Goal: Information Seeking & Learning: Learn about a topic

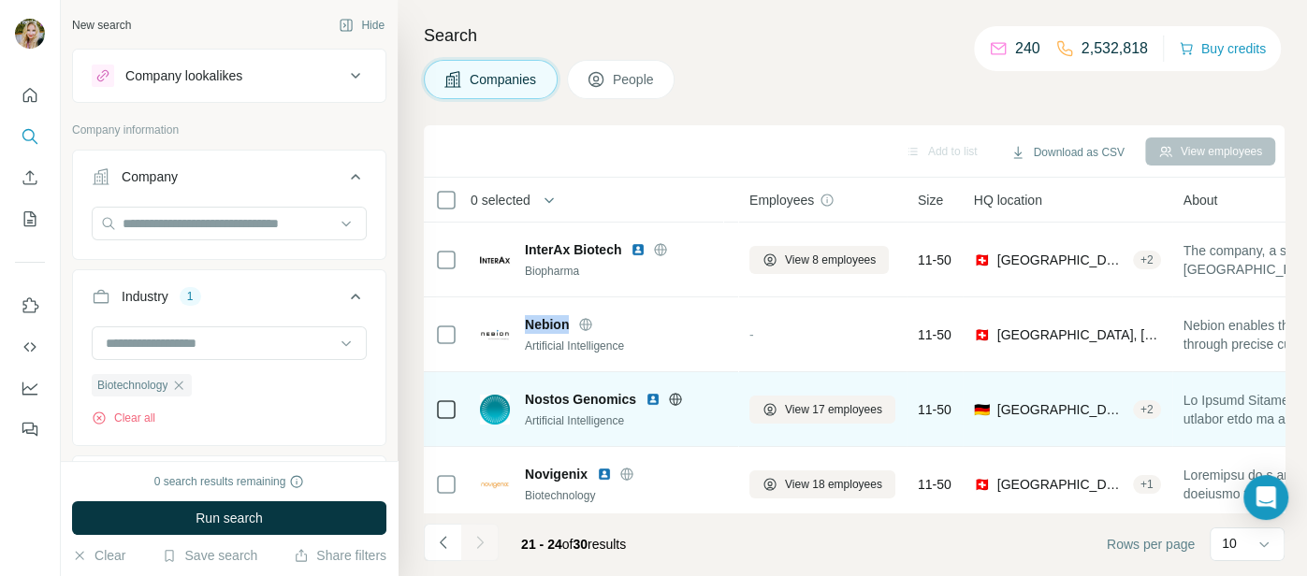
scroll to position [3748, 0]
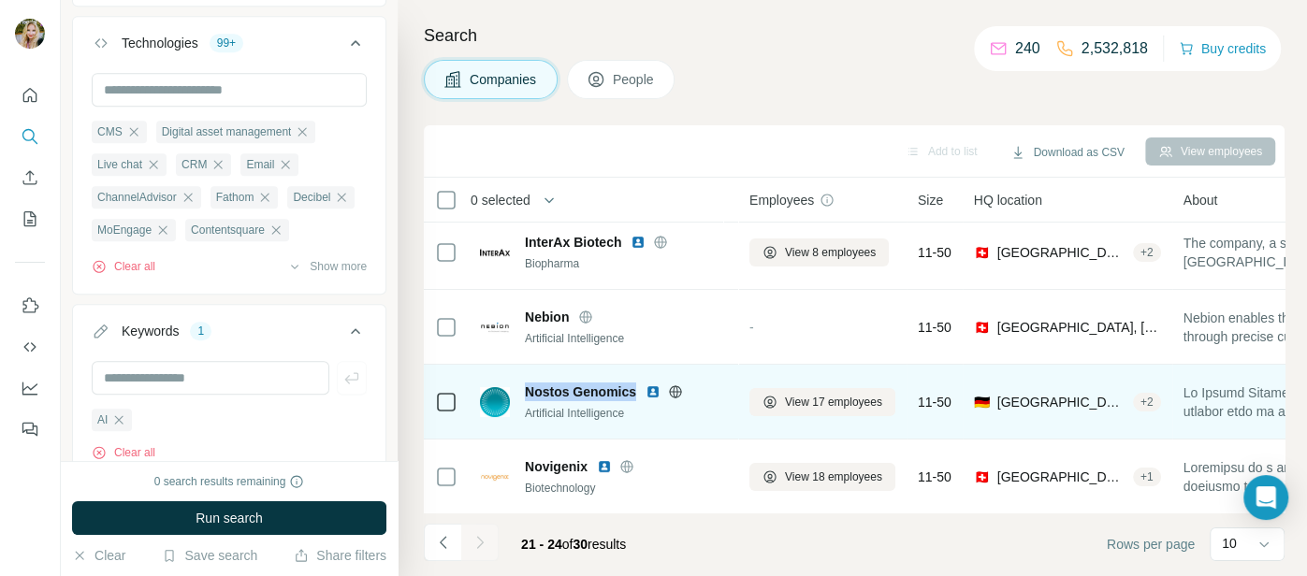
drag, startPoint x: 522, startPoint y: 389, endPoint x: 635, endPoint y: 388, distance: 113.2
click at [635, 388] on div "Nostos Genomics Artificial Intelligence" at bounding box center [603, 402] width 247 height 39
copy span "Nostos Genomics"
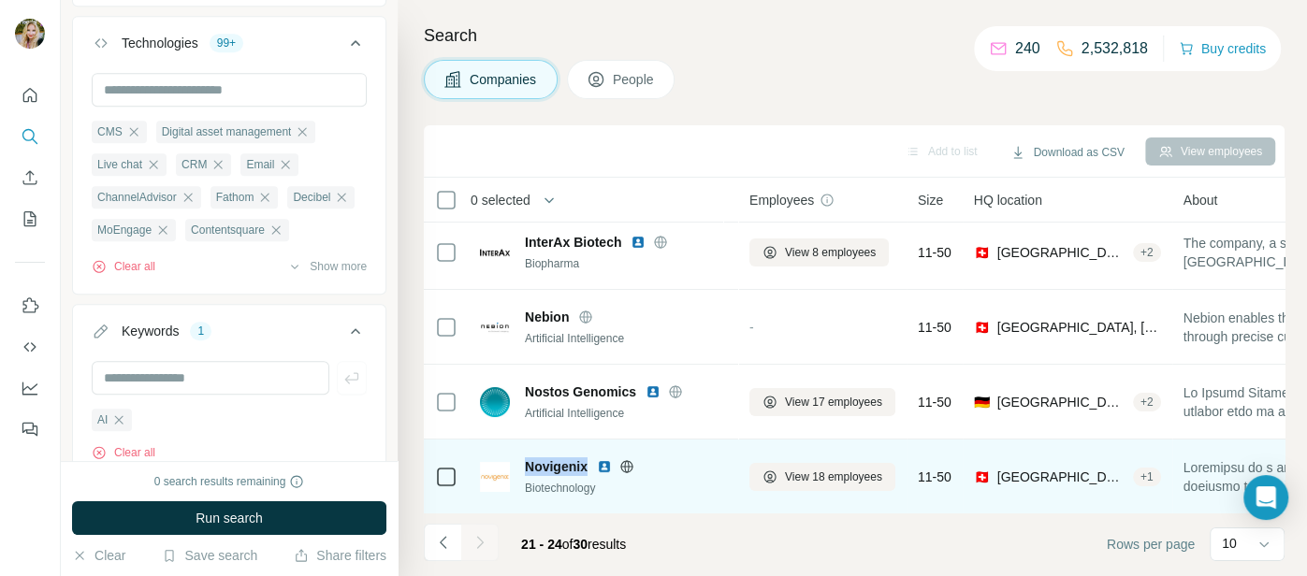
drag, startPoint x: 523, startPoint y: 464, endPoint x: 588, endPoint y: 463, distance: 65.5
click at [588, 463] on div "Novigenix Biotechnology" at bounding box center [603, 476] width 247 height 39
copy span "Novigenix"
click at [605, 461] on img at bounding box center [604, 466] width 15 height 15
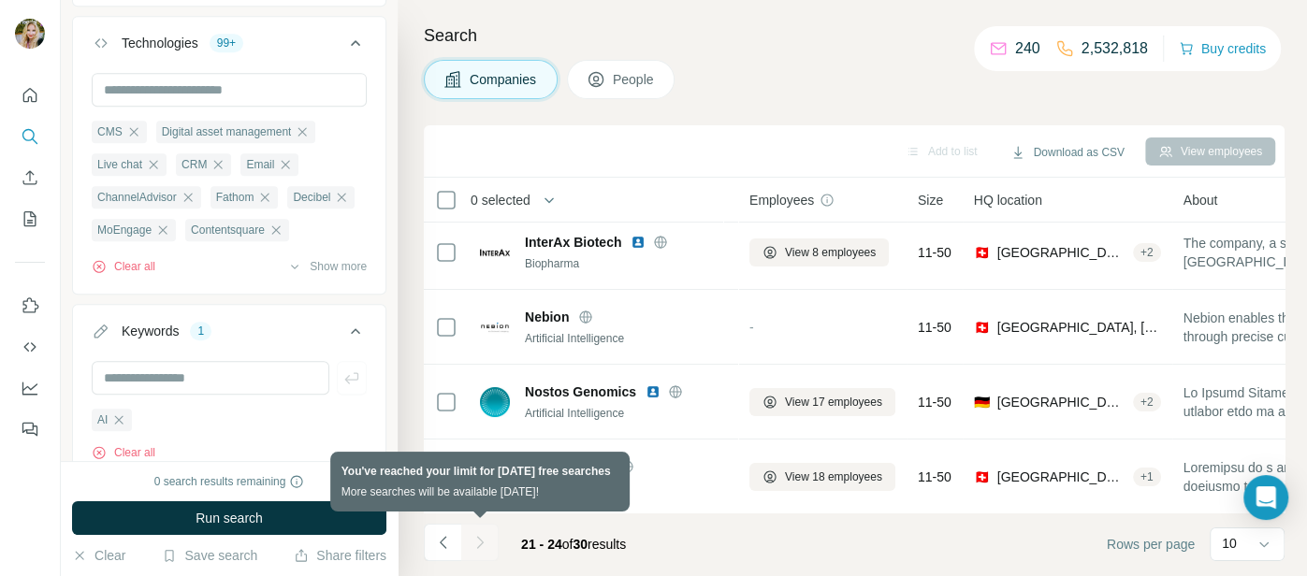
click at [487, 540] on div at bounding box center [479, 542] width 37 height 37
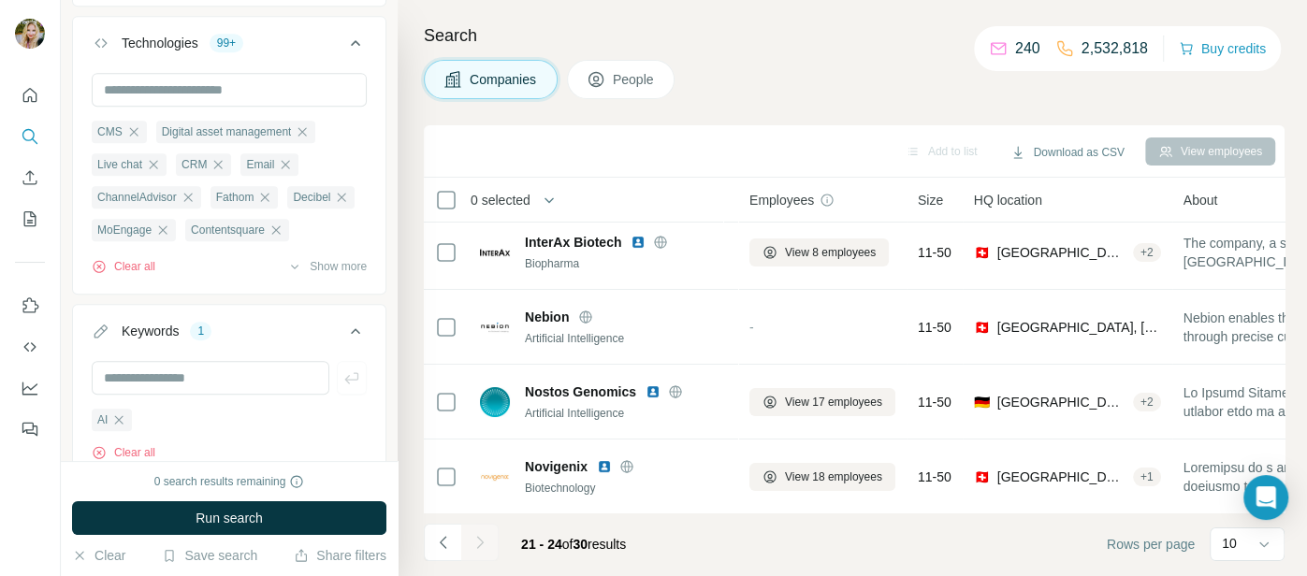
click at [589, 19] on div "Search Companies People Add to list Download as CSV View employees 0 selected C…" at bounding box center [852, 288] width 909 height 576
